Goal: Task Accomplishment & Management: Complete application form

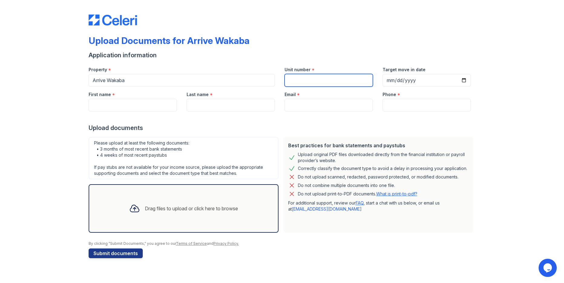
click at [306, 78] on input "Unit number" at bounding box center [329, 80] width 88 height 13
type input "335"
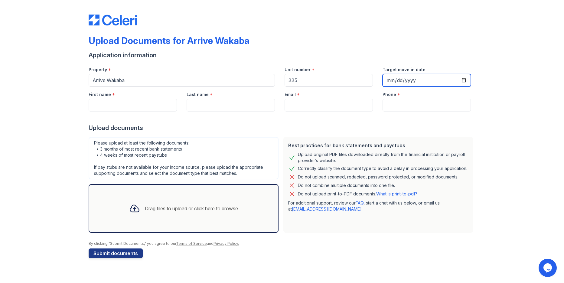
click at [463, 79] on input "Target move in date" at bounding box center [427, 80] width 88 height 13
type input "[DATE]"
click at [126, 109] on input "First name" at bounding box center [133, 105] width 88 height 13
type input "[PERSON_NAME]"
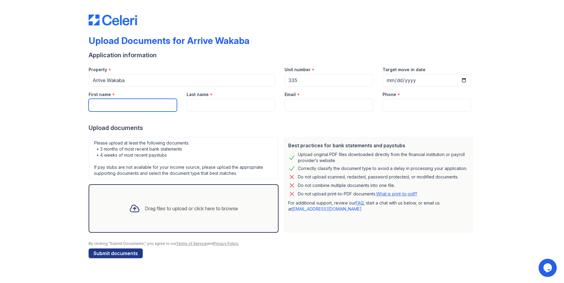
type input "[EMAIL_ADDRESS][DOMAIN_NAME]"
type input "7026590035"
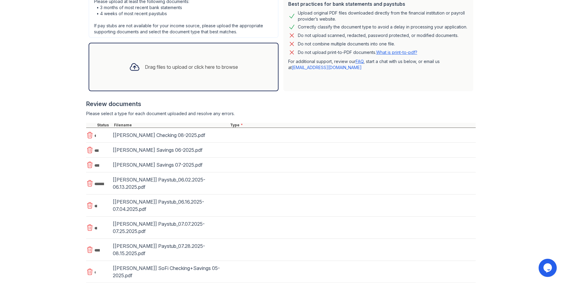
scroll to position [151, 0]
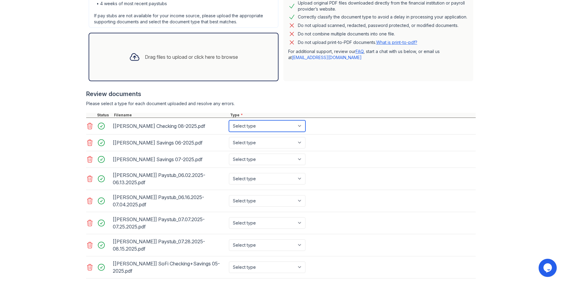
click at [247, 130] on select "Select type Paystub Bank Statement Offer Letter Tax Documents Benefit Award Let…" at bounding box center [267, 125] width 77 height 11
select select "bank_statement"
click at [229, 123] on select "Select type Paystub Bank Statement Offer Letter Tax Documents Benefit Award Let…" at bounding box center [267, 125] width 77 height 11
click at [247, 148] on select "Select type Paystub Bank Statement Offer Letter Tax Documents Benefit Award Let…" at bounding box center [267, 142] width 77 height 11
select select "bank_statement"
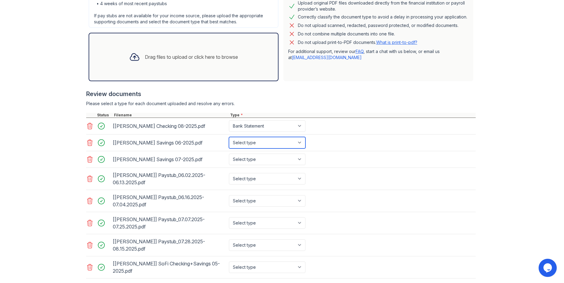
click at [229, 145] on select "Select type Paystub Bank Statement Offer Letter Tax Documents Benefit Award Let…" at bounding box center [267, 142] width 77 height 11
click at [242, 165] on div "Select type Paystub Bank Statement Offer Letter Tax Documents Benefit Award Let…" at bounding box center [268, 158] width 80 height 11
click at [245, 165] on select "Select type Paystub Bank Statement Offer Letter Tax Documents Benefit Award Let…" at bounding box center [267, 158] width 77 height 11
select select "bank_statement"
click at [229, 165] on select "Select type Paystub Bank Statement Offer Letter Tax Documents Benefit Award Let…" at bounding box center [267, 158] width 77 height 11
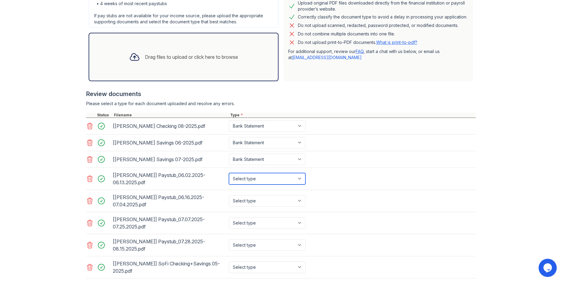
click at [244, 184] on select "Select type Paystub Bank Statement Offer Letter Tax Documents Benefit Award Let…" at bounding box center [267, 178] width 77 height 11
select select "paystub"
click at [229, 184] on select "Select type Paystub Bank Statement Offer Letter Tax Documents Benefit Award Let…" at bounding box center [267, 178] width 77 height 11
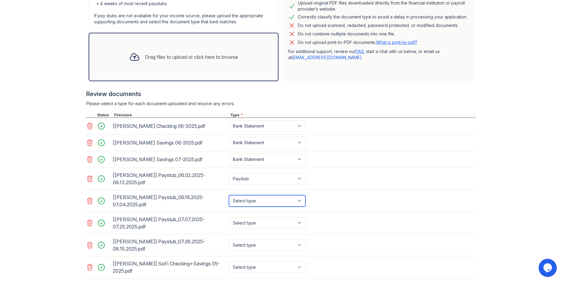
click at [253, 206] on select "Select type Paystub Bank Statement Offer Letter Tax Documents Benefit Award Let…" at bounding box center [267, 200] width 77 height 11
select select "paystub"
click at [229, 206] on select "Select type Paystub Bank Statement Offer Letter Tax Documents Benefit Award Let…" at bounding box center [267, 200] width 77 height 11
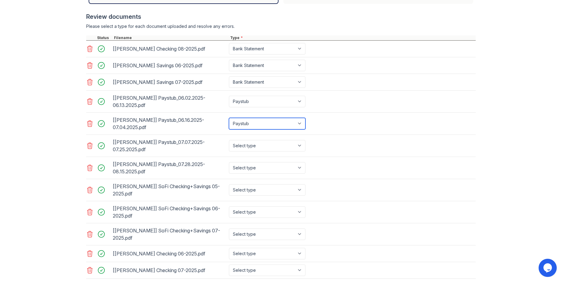
scroll to position [272, 0]
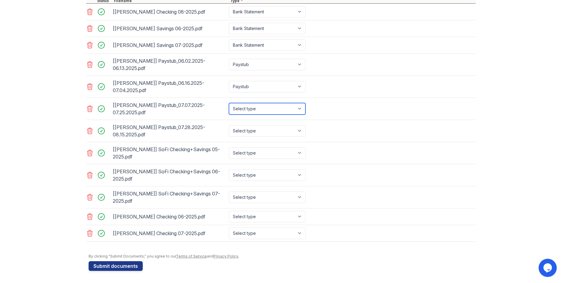
click at [238, 114] on select "Select type Paystub Bank Statement Offer Letter Tax Documents Benefit Award Let…" at bounding box center [267, 108] width 77 height 11
select select "paystub"
click at [229, 112] on select "Select type Paystub Bank Statement Offer Letter Tax Documents Benefit Award Let…" at bounding box center [267, 108] width 77 height 11
drag, startPoint x: 244, startPoint y: 140, endPoint x: 242, endPoint y: 145, distance: 5.1
click at [244, 136] on select "Select type Paystub Bank Statement Offer Letter Tax Documents Benefit Award Let…" at bounding box center [267, 130] width 77 height 11
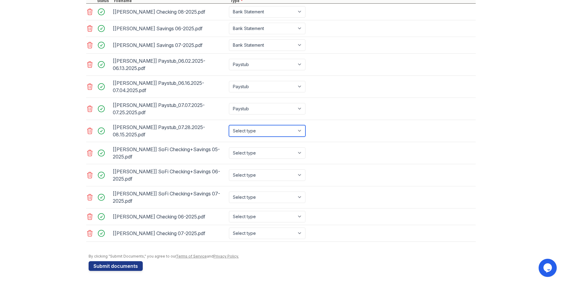
select select "paystub"
click at [229, 134] on select "Select type Paystub Bank Statement Offer Letter Tax Documents Benefit Award Let…" at bounding box center [267, 130] width 77 height 11
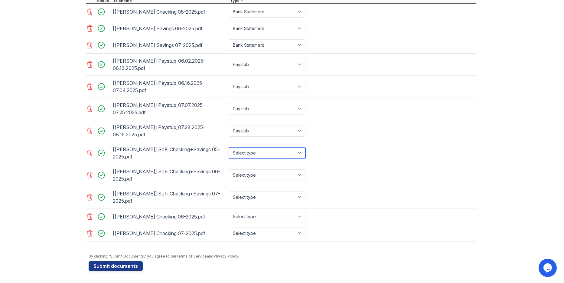
click at [241, 159] on select "Select type Paystub Bank Statement Offer Letter Tax Documents Benefit Award Let…" at bounding box center [267, 152] width 77 height 11
select select "bank_statement"
click at [229, 156] on select "Select type Paystub Bank Statement Offer Letter Tax Documents Benefit Award Let…" at bounding box center [267, 152] width 77 height 11
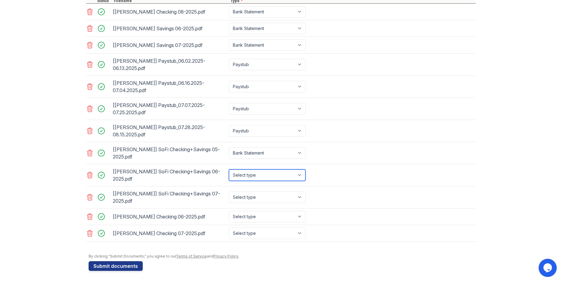
click at [253, 181] on select "Select type Paystub Bank Statement Offer Letter Tax Documents Benefit Award Let…" at bounding box center [267, 174] width 77 height 11
select select "bank_statement"
click at [229, 178] on select "Select type Paystub Bank Statement Offer Letter Tax Documents Benefit Award Let…" at bounding box center [267, 174] width 77 height 11
click at [252, 203] on select "Select type Paystub Bank Statement Offer Letter Tax Documents Benefit Award Let…" at bounding box center [267, 196] width 77 height 11
select select "bank_statement"
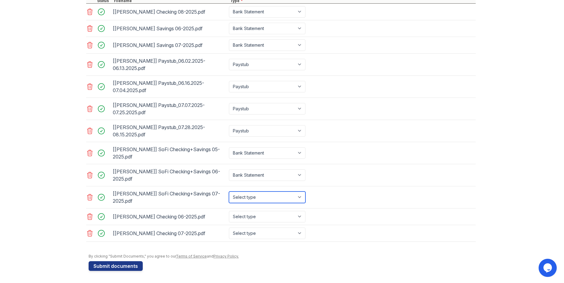
click at [229, 200] on select "Select type Paystub Bank Statement Offer Letter Tax Documents Benefit Award Let…" at bounding box center [267, 196] width 77 height 11
click at [243, 222] on select "Select type Paystub Bank Statement Offer Letter Tax Documents Benefit Award Let…" at bounding box center [267, 216] width 77 height 11
select select "bank_statement"
click at [229, 222] on select "Select type Paystub Bank Statement Offer Letter Tax Documents Benefit Award Let…" at bounding box center [267, 216] width 77 height 11
click at [254, 239] on div "Select type Paystub Bank Statement Offer Letter Tax Documents Benefit Award Let…" at bounding box center [268, 232] width 80 height 11
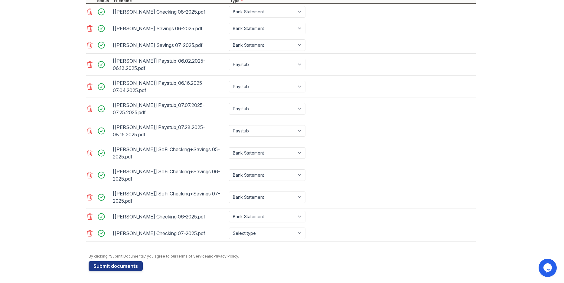
click at [254, 239] on div "Select type Paystub Bank Statement Offer Letter Tax Documents Benefit Award Let…" at bounding box center [268, 232] width 80 height 11
drag, startPoint x: 254, startPoint y: 244, endPoint x: 255, endPoint y: 247, distance: 3.7
click at [255, 239] on select "Select type Paystub Bank Statement Offer Letter Tax Documents Benefit Award Let…" at bounding box center [267, 232] width 77 height 11
select select "bank_statement"
click at [229, 239] on select "Select type Paystub Bank Statement Offer Letter Tax Documents Benefit Award Let…" at bounding box center [267, 232] width 77 height 11
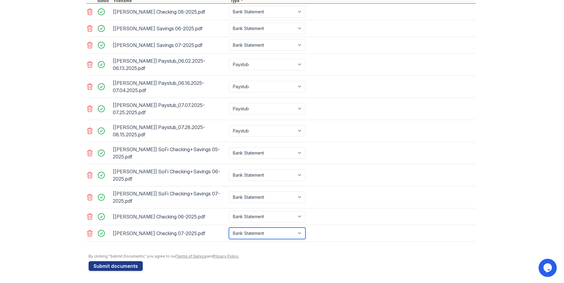
scroll to position [293, 0]
click at [125, 263] on button "Submit documents" at bounding box center [116, 266] width 54 height 10
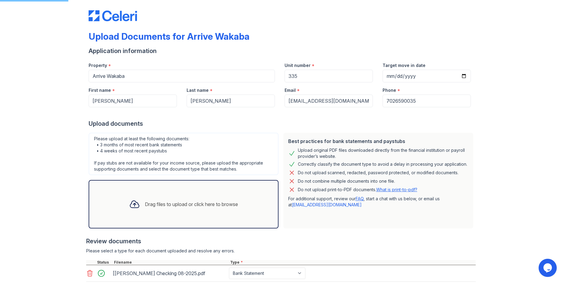
scroll to position [0, 0]
